Goal: Information Seeking & Learning: Learn about a topic

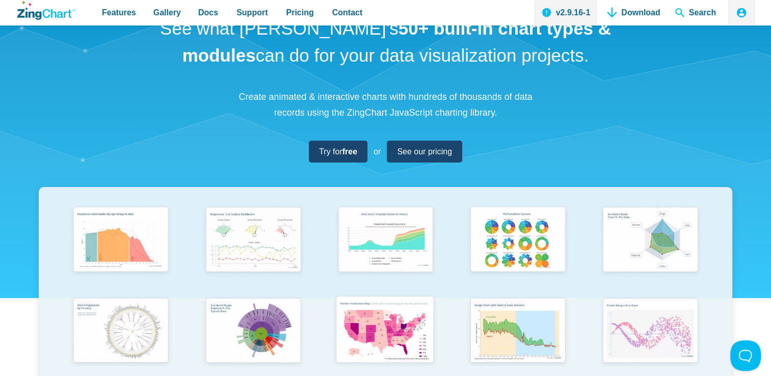
scroll to position [153, 0]
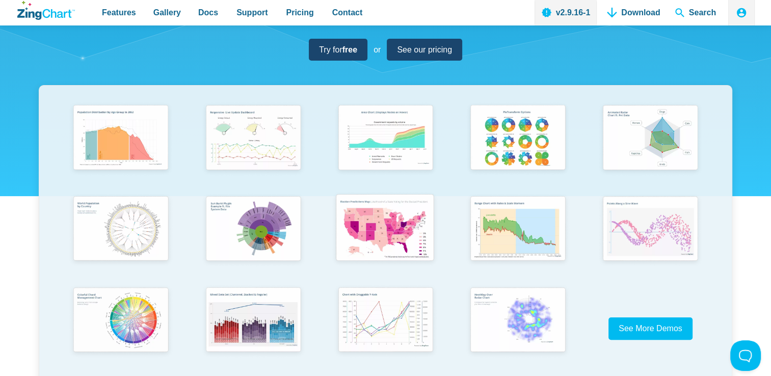
click at [366, 219] on img "App Content" at bounding box center [384, 229] width 109 height 78
